Goal: Information Seeking & Learning: Learn about a topic

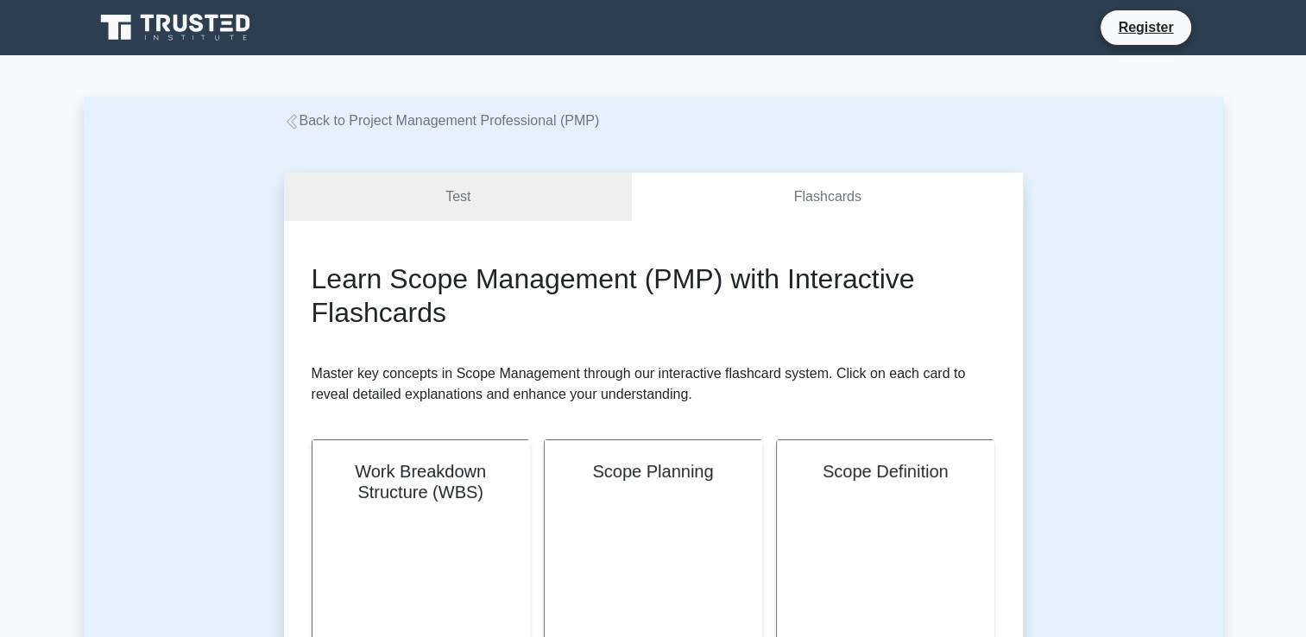
click at [455, 123] on link "Back to Project Management Professional (PMP)" at bounding box center [442, 120] width 316 height 15
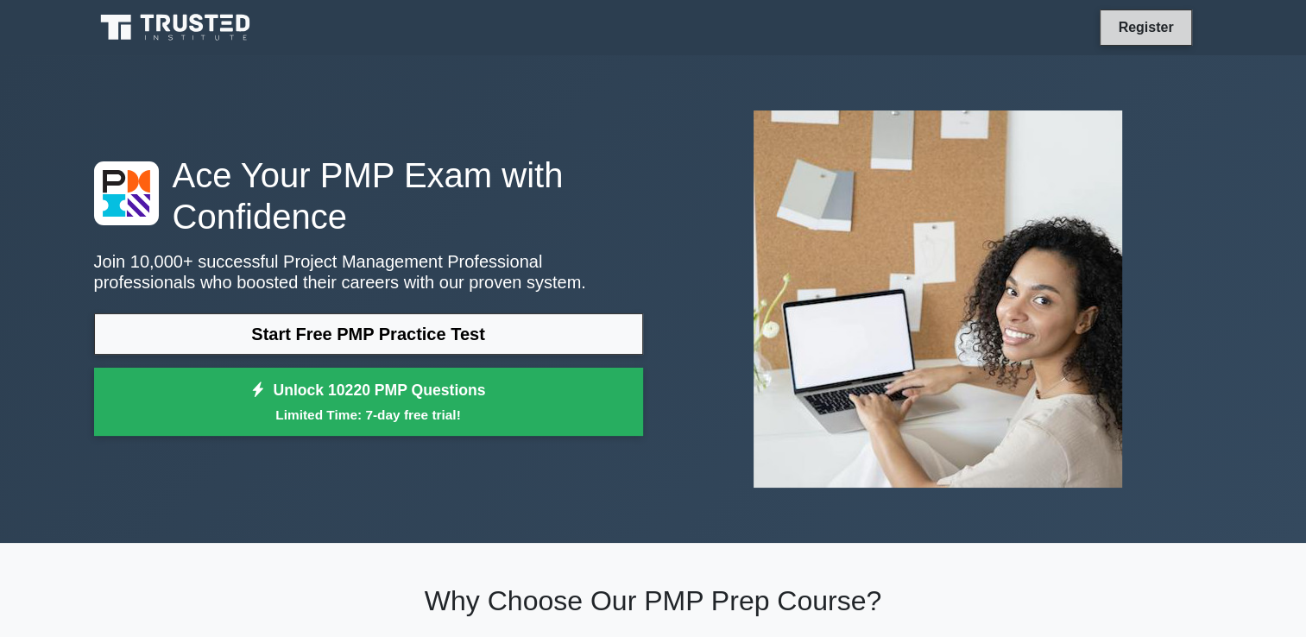
click at [1135, 23] on link "Register" at bounding box center [1146, 27] width 76 height 22
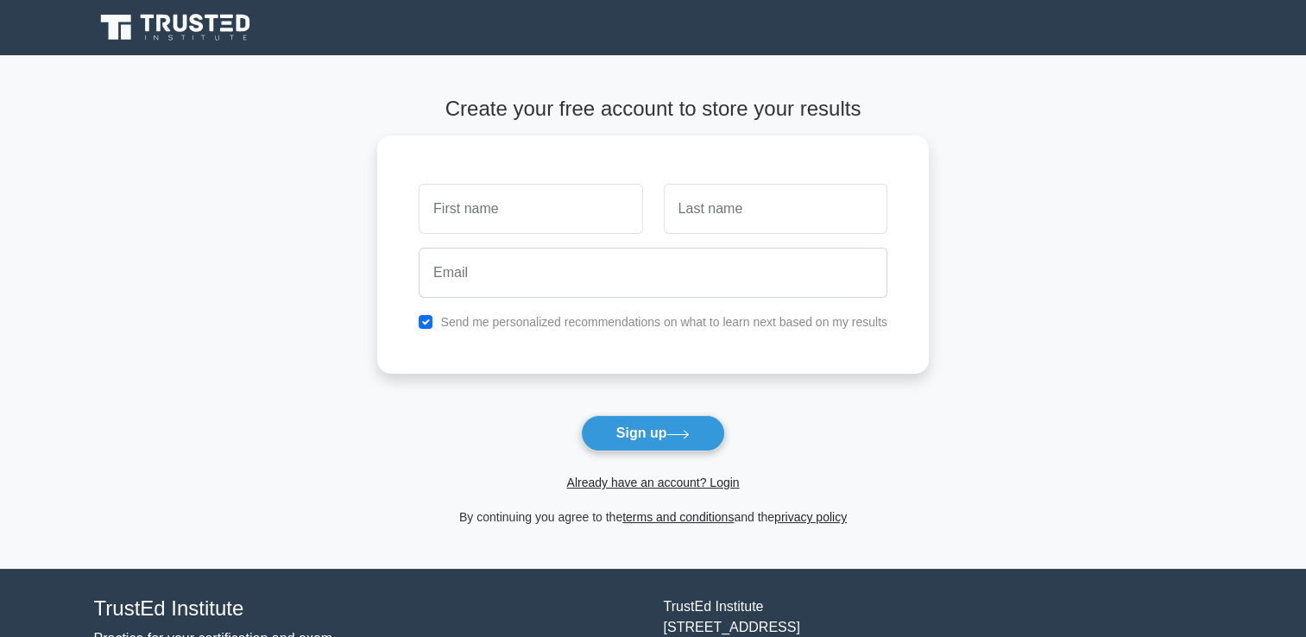
click at [630, 493] on form "Create your free account to store your results Send me personalized recommendat…" at bounding box center [653, 312] width 552 height 431
click at [633, 488] on link "Already have an account? Login" at bounding box center [652, 483] width 173 height 14
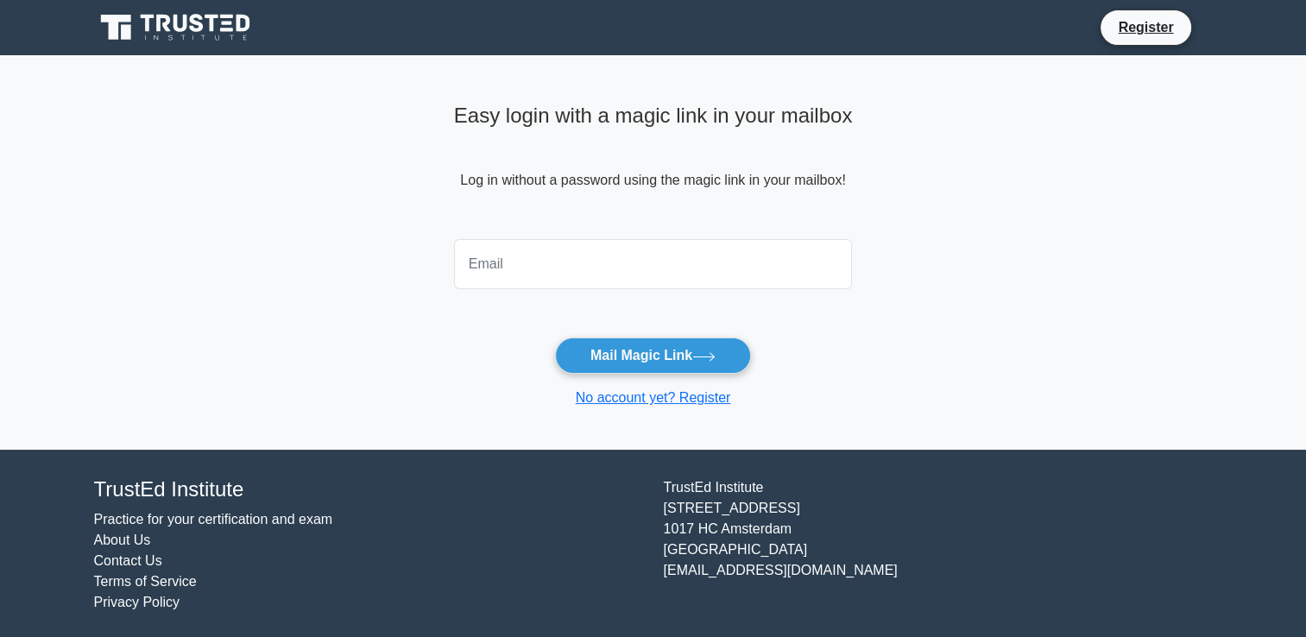
click at [594, 250] on input "email" at bounding box center [653, 264] width 399 height 50
type input "ritikapindolia478@gmail.com"
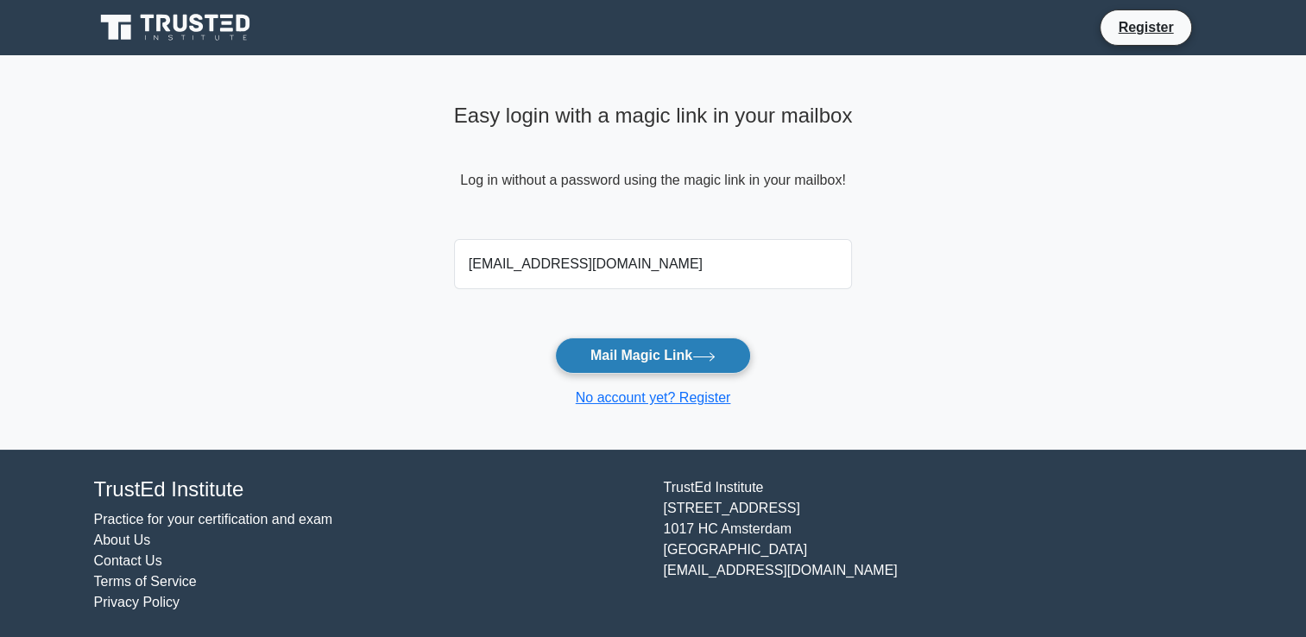
click at [603, 361] on button "Mail Magic Link" at bounding box center [653, 356] width 196 height 36
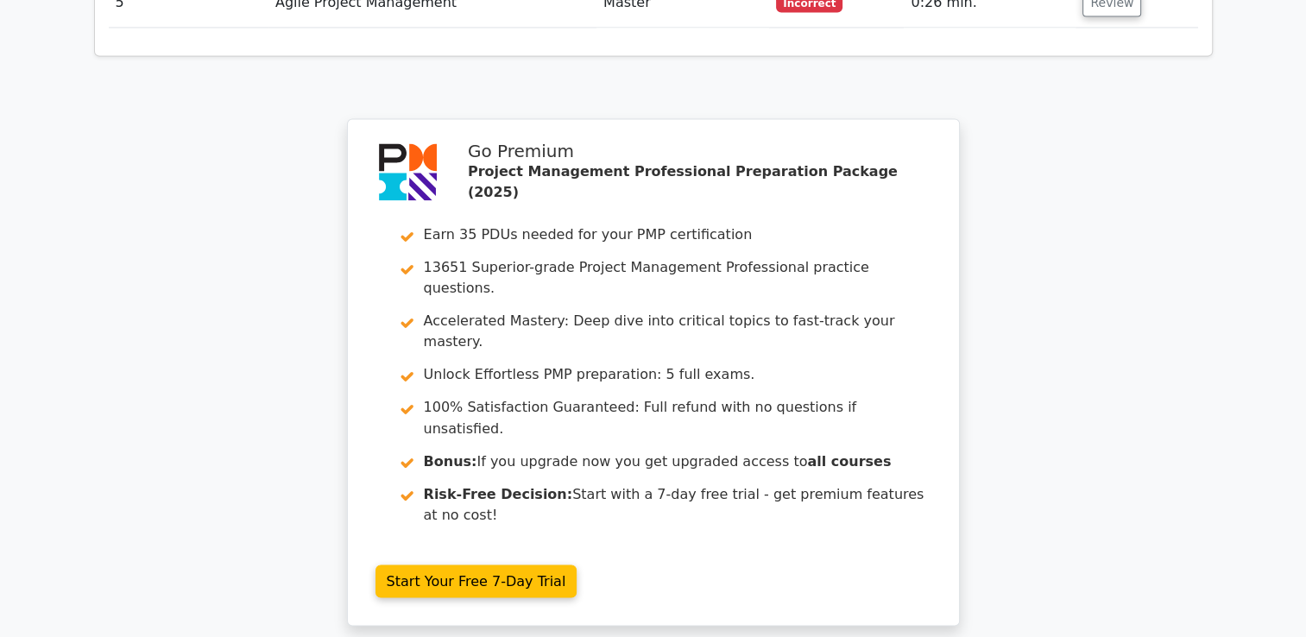
scroll to position [2941, 0]
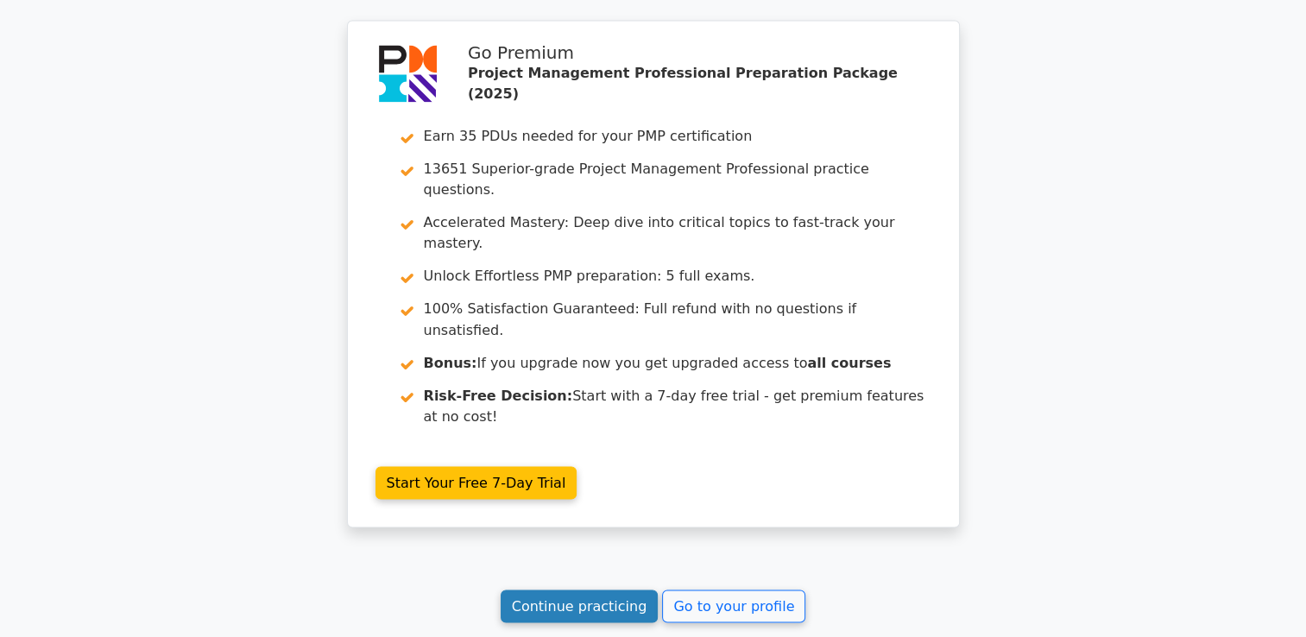
click at [549, 590] on link "Continue practicing" at bounding box center [580, 606] width 158 height 33
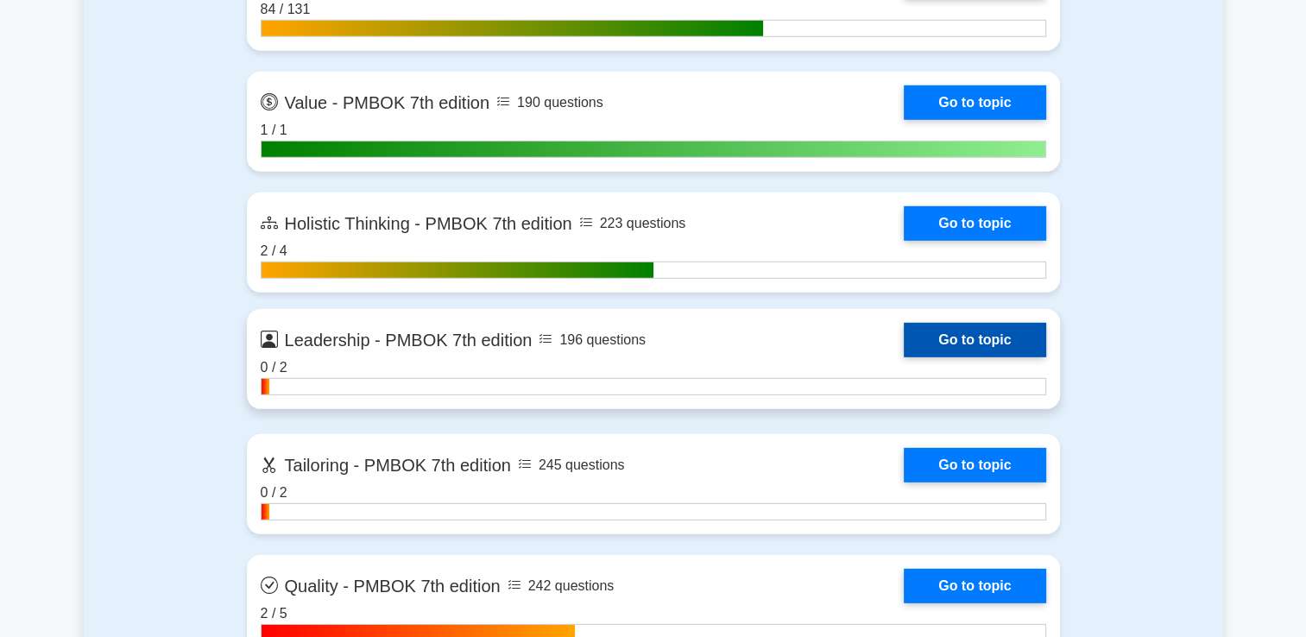
scroll to position [5180, 0]
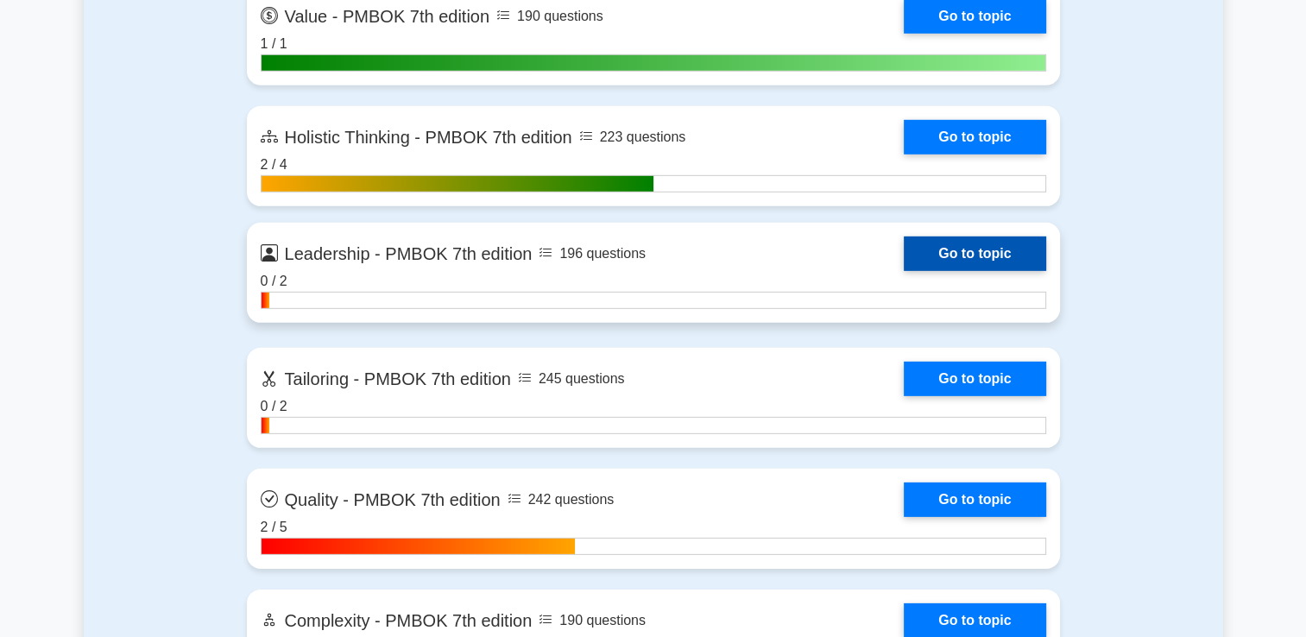
click at [929, 256] on link "Go to topic" at bounding box center [975, 254] width 142 height 35
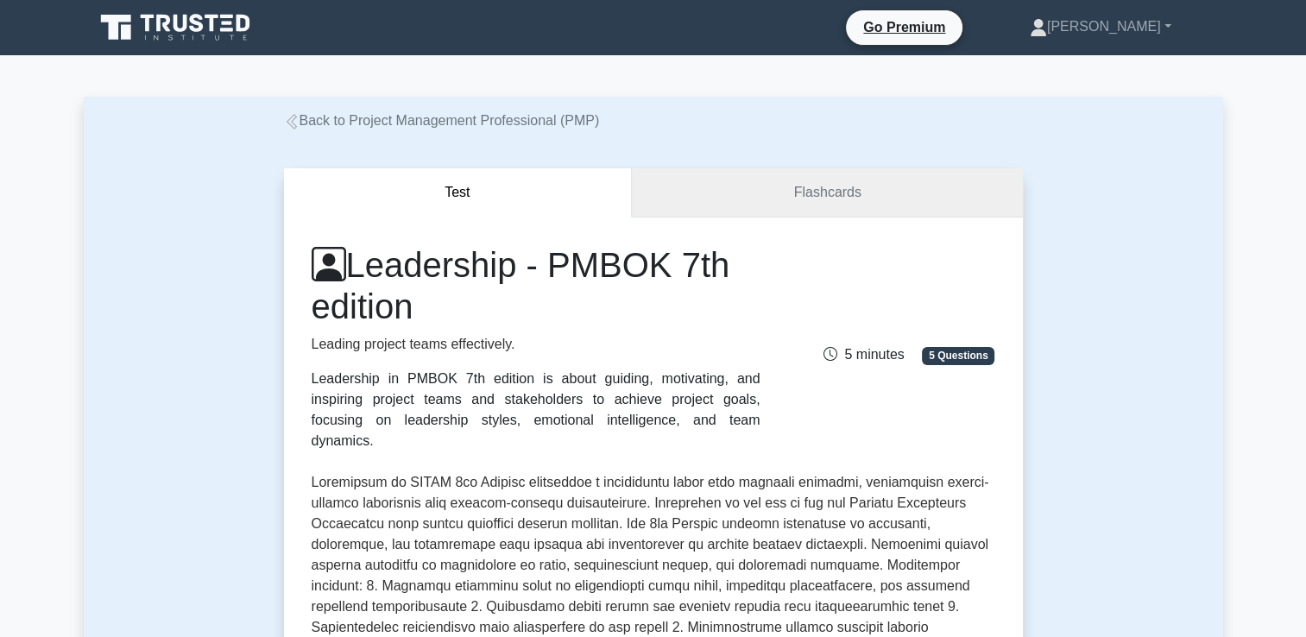
click at [794, 191] on link "Flashcards" at bounding box center [827, 192] width 390 height 49
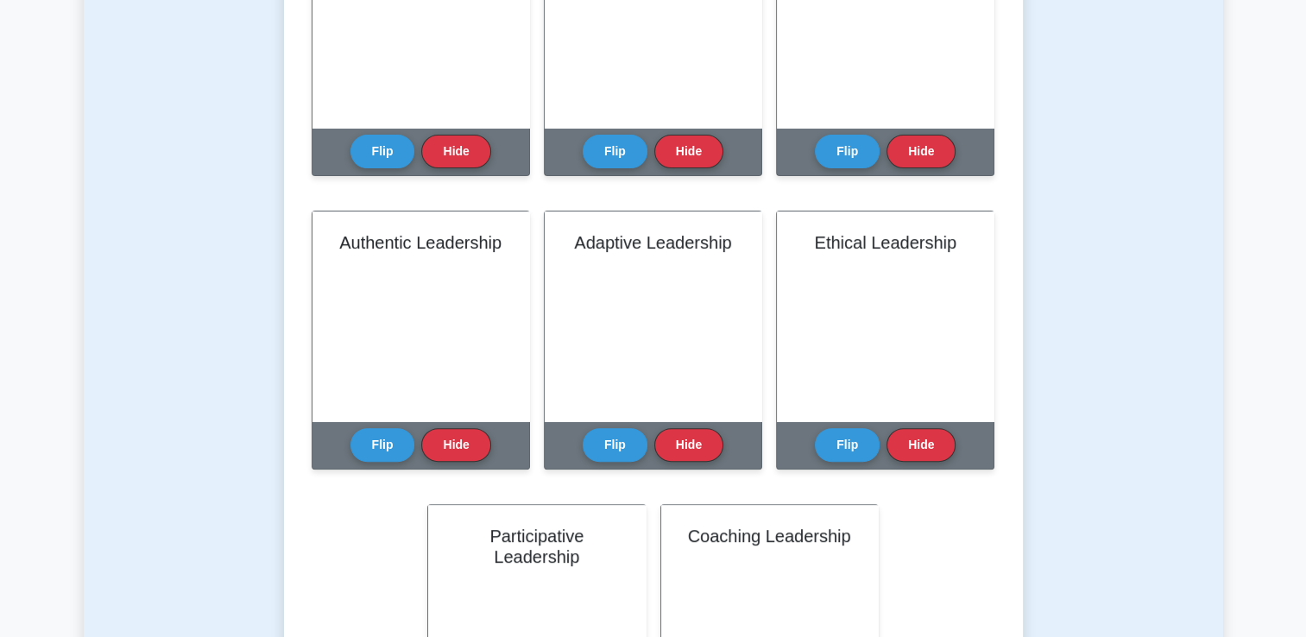
scroll to position [259, 0]
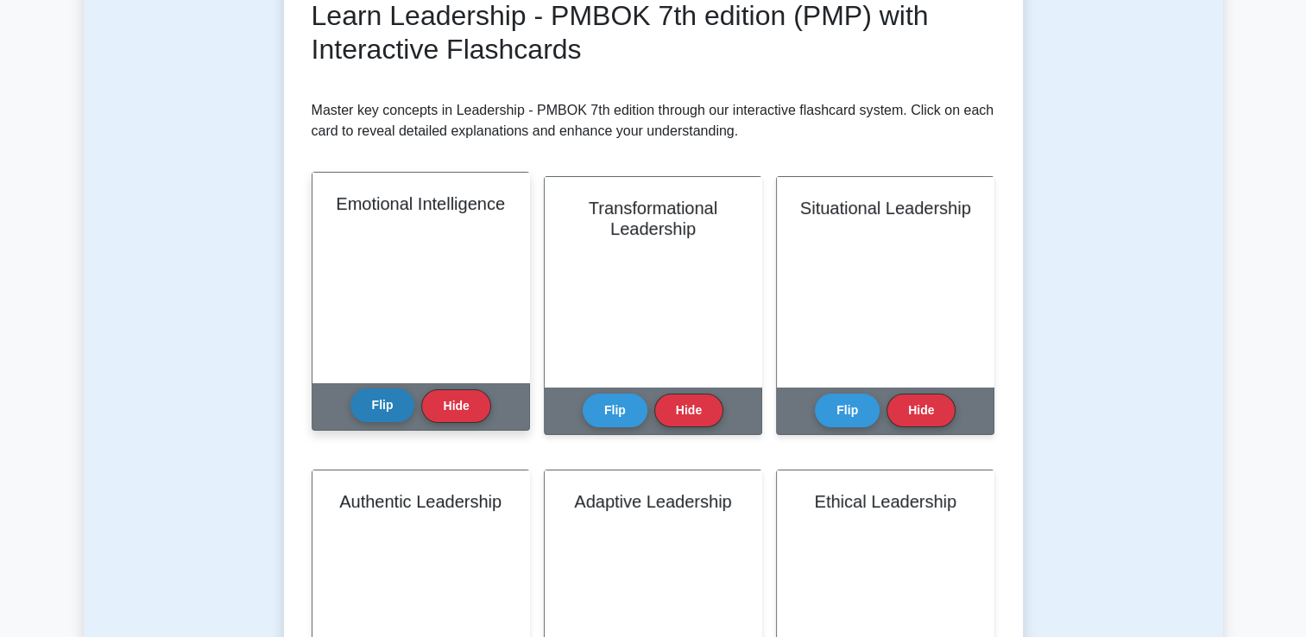
click at [382, 400] on button "Flip" at bounding box center [383, 406] width 65 height 34
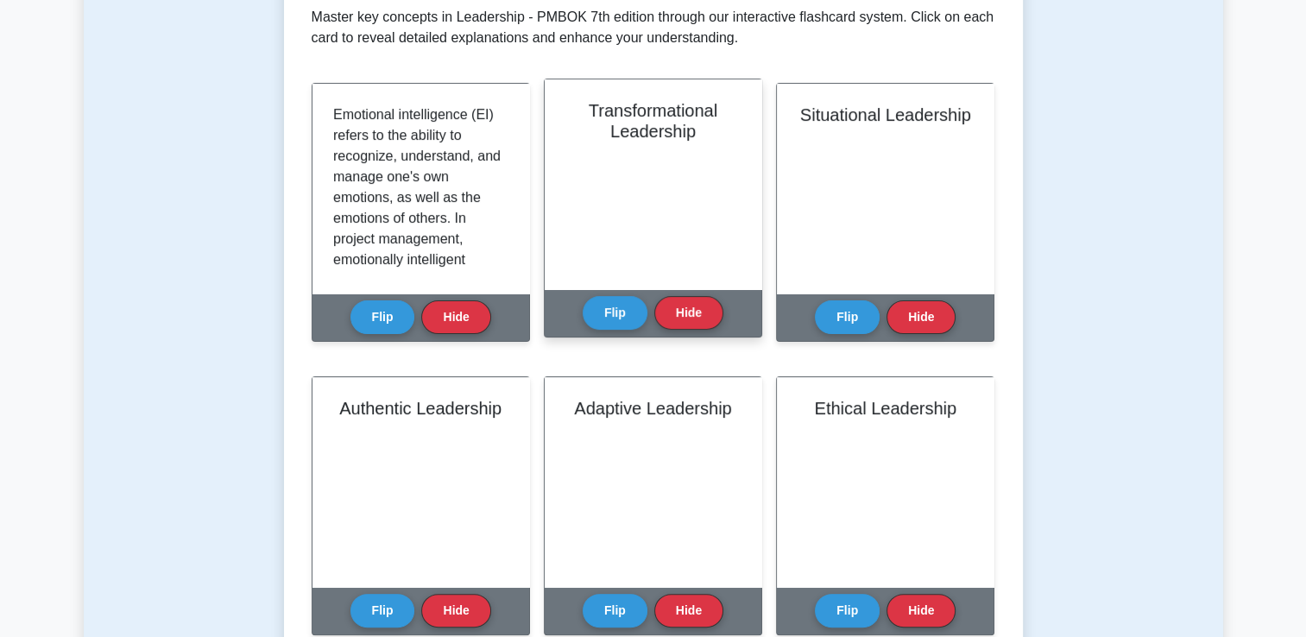
scroll to position [345, 0]
